Goal: Transaction & Acquisition: Book appointment/travel/reservation

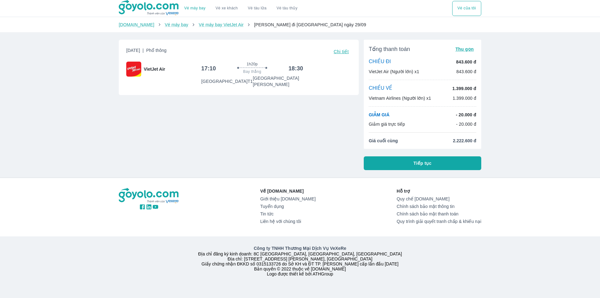
click at [108, 149] on div "Vé máy bay Vé xe khách Vé tàu lửa Vé tàu thủy Vé của tôi Goyolo.com Vé máy bay …" at bounding box center [300, 149] width 600 height 298
click at [396, 167] on button "Tiếp tục" at bounding box center [423, 163] width 118 height 14
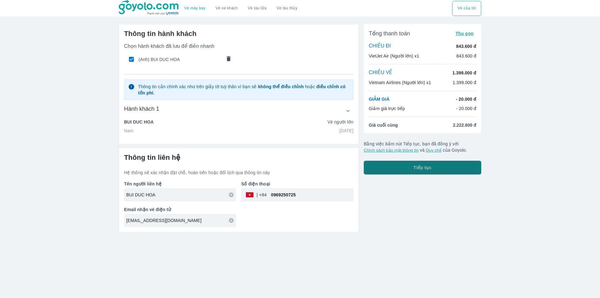
click at [384, 161] on button "Tiếp tục" at bounding box center [423, 168] width 118 height 14
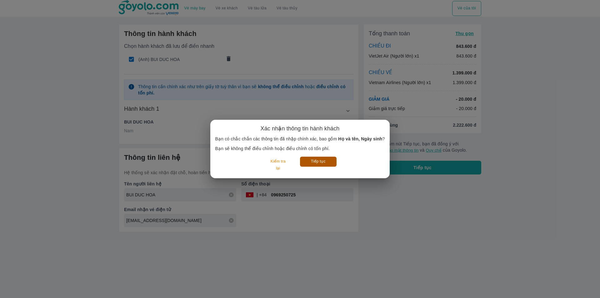
click at [310, 161] on button "Tiếp tục" at bounding box center [318, 162] width 37 height 10
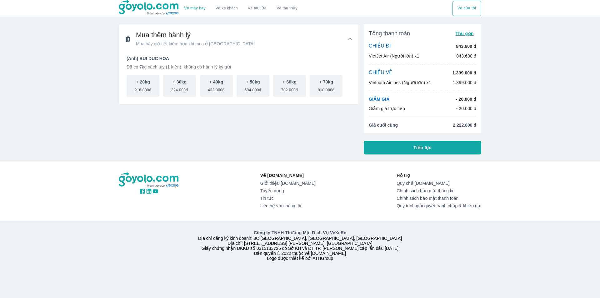
click at [397, 141] on button "Tiếp tục" at bounding box center [423, 148] width 118 height 14
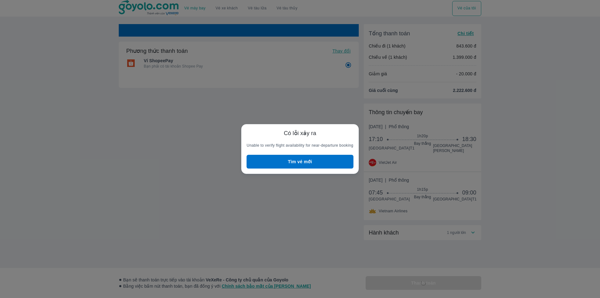
radio input "false"
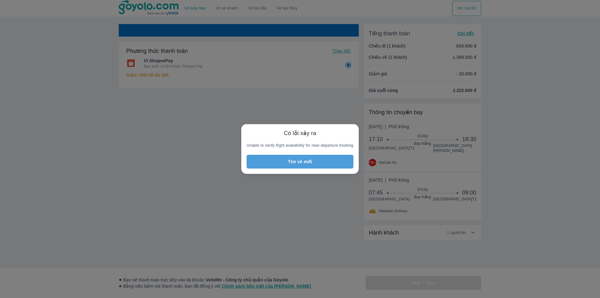
click at [317, 163] on button "Tìm vé mới" at bounding box center [300, 162] width 107 height 14
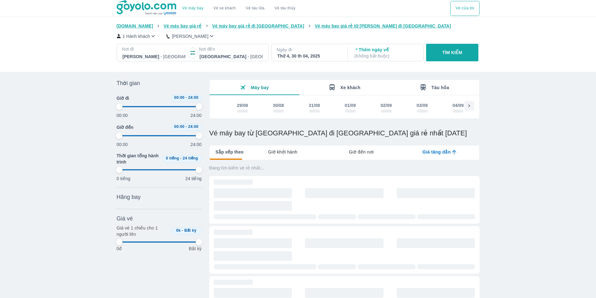
click at [305, 57] on div "Thứ 4, 30 th 04, 2025" at bounding box center [308, 56] width 63 height 6
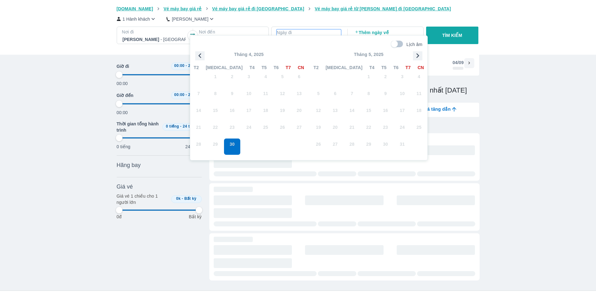
scroll to position [36, 0]
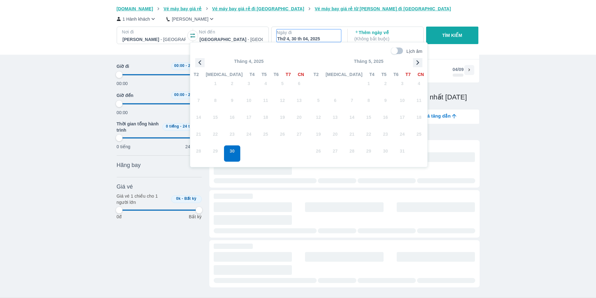
click at [418, 61] on icon "button" at bounding box center [417, 62] width 9 height 9
click at [230, 38] on div at bounding box center [230, 40] width 63 height 8
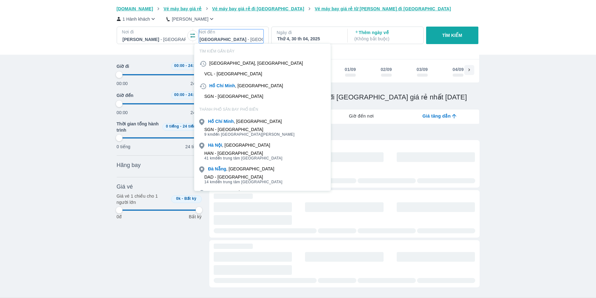
click at [230, 75] on div "VCL - Sân bay Chu Lai" at bounding box center [233, 73] width 58 height 5
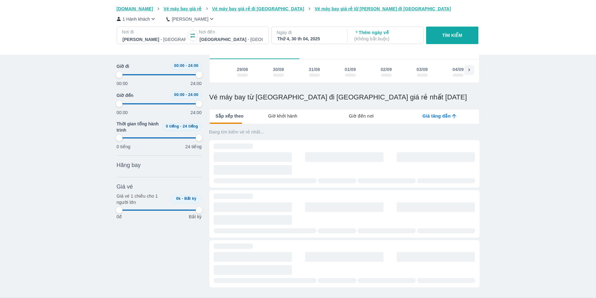
click at [321, 35] on p "Ngày đi" at bounding box center [308, 32] width 64 height 6
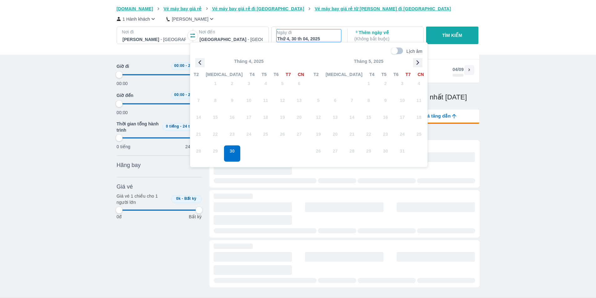
scroll to position [0, 0]
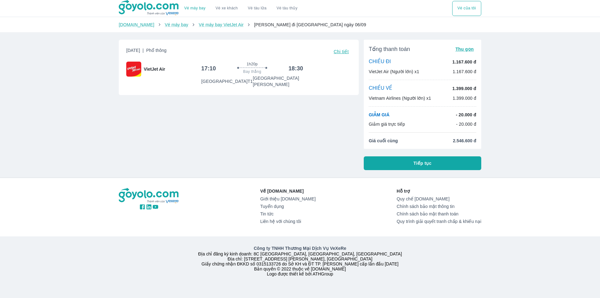
click at [428, 164] on span "Tiếp tục" at bounding box center [423, 163] width 18 height 6
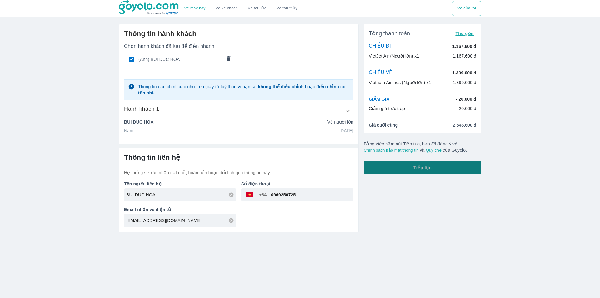
click at [398, 166] on button "Tiếp tục" at bounding box center [423, 168] width 118 height 14
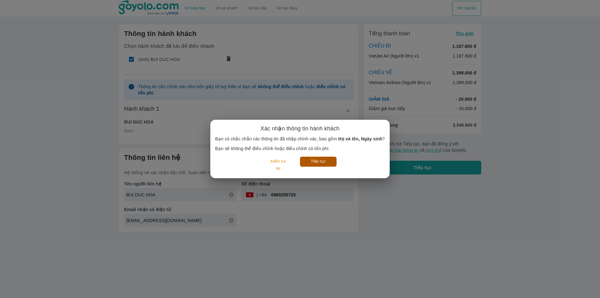
click at [307, 162] on button "Tiếp tục" at bounding box center [318, 162] width 37 height 10
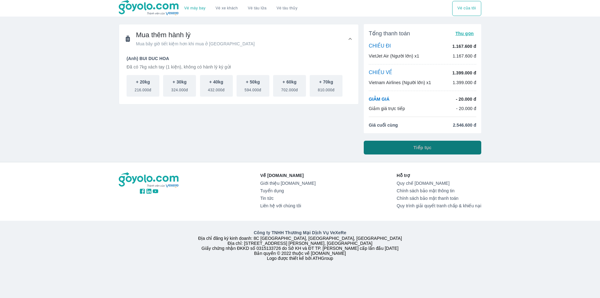
click at [372, 148] on button "Tiếp tục" at bounding box center [423, 148] width 118 height 14
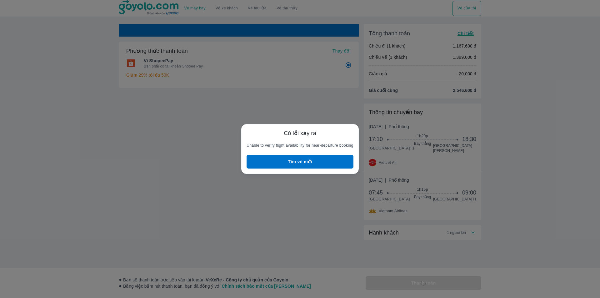
radio input "false"
click at [317, 156] on button "Tìm vé mới" at bounding box center [300, 162] width 107 height 14
